Goal: Transaction & Acquisition: Purchase product/service

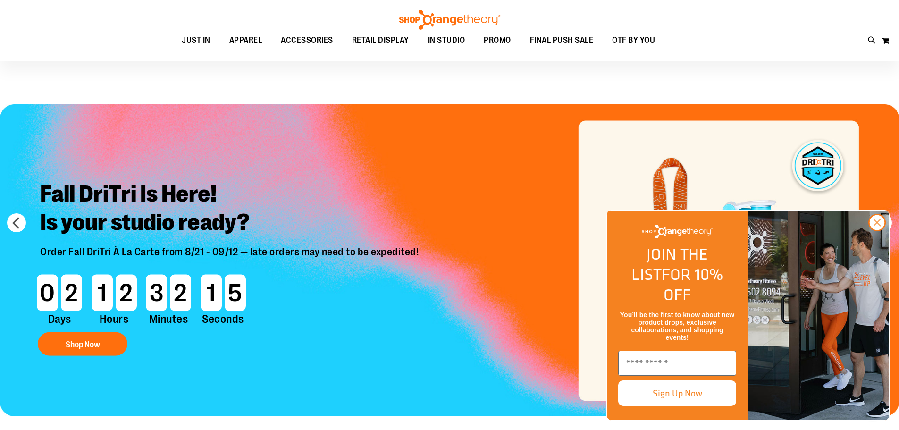
scroll to position [235, 0]
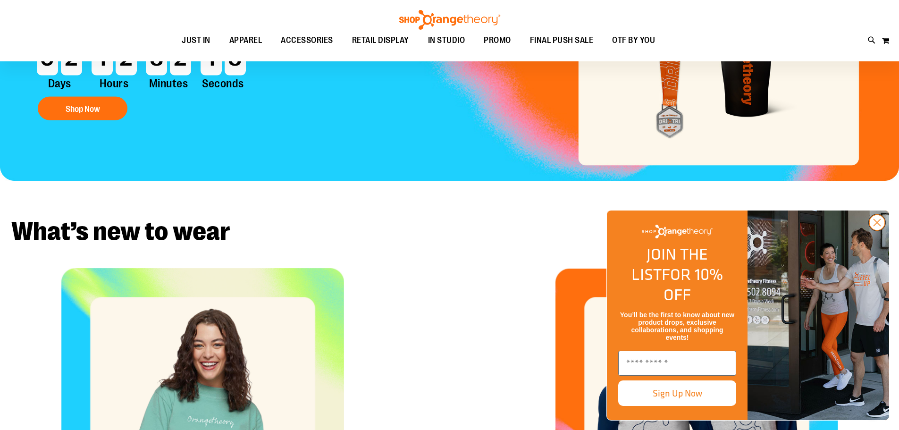
click at [876, 230] on circle "Close dialog" at bounding box center [877, 223] width 16 height 16
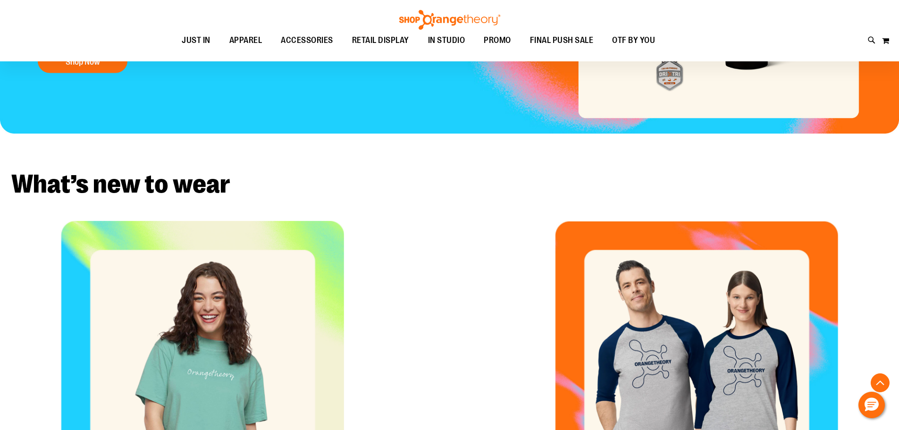
scroll to position [47, 0]
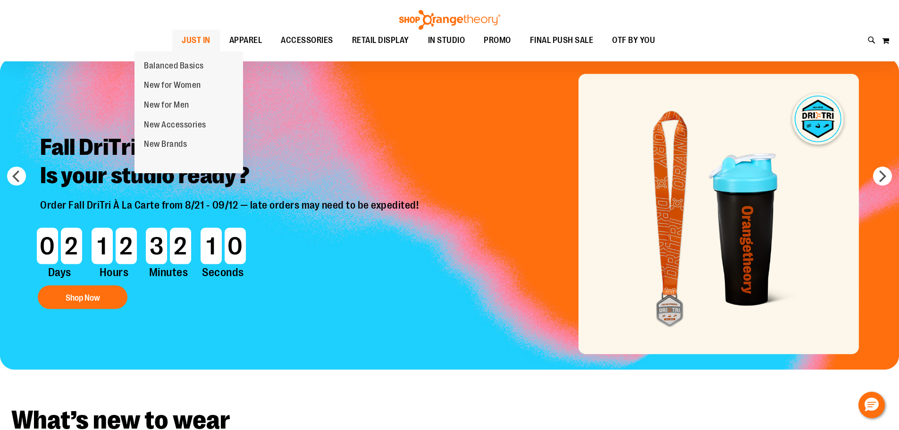
click at [182, 42] on span "JUST IN" at bounding box center [196, 40] width 29 height 21
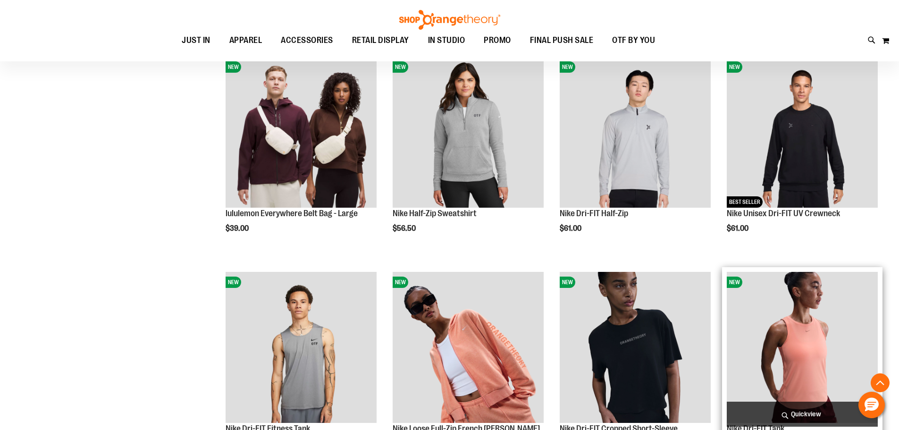
scroll to position [556, 0]
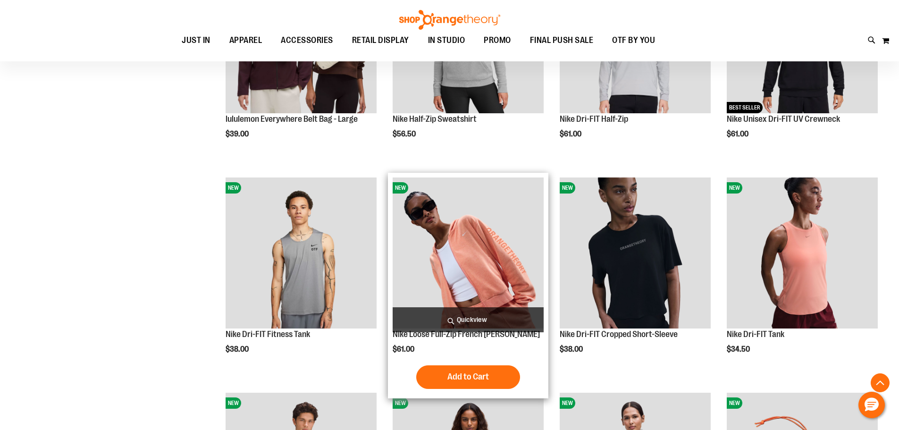
click at [459, 256] on img "product" at bounding box center [468, 252] width 151 height 151
click at [460, 230] on img "product" at bounding box center [468, 252] width 151 height 151
